Goal: Task Accomplishment & Management: Manage account settings

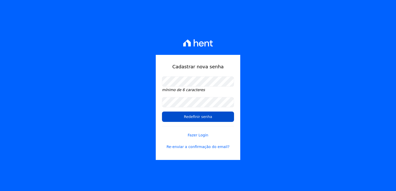
click at [202, 119] on input "Redefinir senha" at bounding box center [198, 117] width 72 height 10
click at [215, 119] on input "Redefinir senha" at bounding box center [198, 117] width 72 height 10
click at [200, 116] on input "Redefinir senha" at bounding box center [198, 117] width 72 height 10
click at [193, 119] on input "Redefinir senha" at bounding box center [198, 117] width 72 height 10
click at [202, 118] on input "Redefinir senha" at bounding box center [198, 117] width 72 height 10
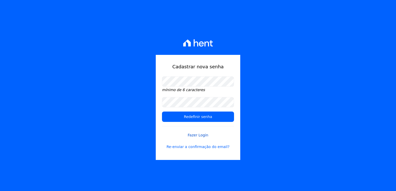
click at [193, 136] on link "Fazer Login" at bounding box center [198, 132] width 72 height 12
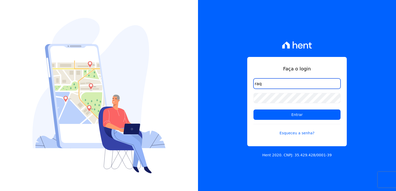
type input "[PERSON_NAME][EMAIL_ADDRESS][DOMAIN_NAME]"
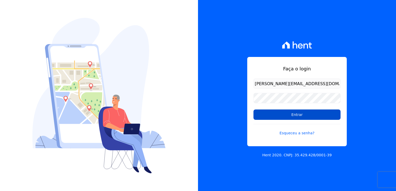
click at [289, 116] on input "Entrar" at bounding box center [297, 115] width 87 height 10
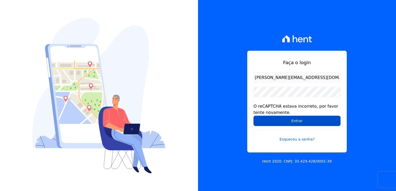
click at [314, 121] on input "Entrar" at bounding box center [297, 121] width 87 height 10
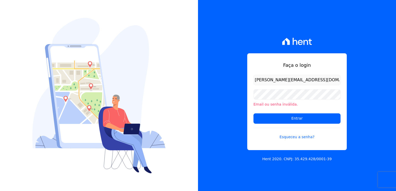
click at [296, 102] on li "Email ou senha inválida." at bounding box center [297, 104] width 87 height 5
click at [294, 104] on li "Email ou senha inválida." at bounding box center [297, 104] width 87 height 5
click at [323, 121] on input "Entrar" at bounding box center [297, 119] width 87 height 10
click at [286, 119] on input "Entrar" at bounding box center [297, 119] width 87 height 10
